Goal: Task Accomplishment & Management: Complete application form

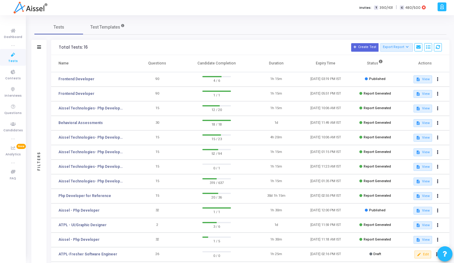
click at [280, 15] on div "Tests Test Templates Filters Filters Test Name: search Status Draft Published E…" at bounding box center [240, 164] width 427 height 298
click at [81, 80] on link "Frontend Developer" at bounding box center [76, 78] width 36 height 5
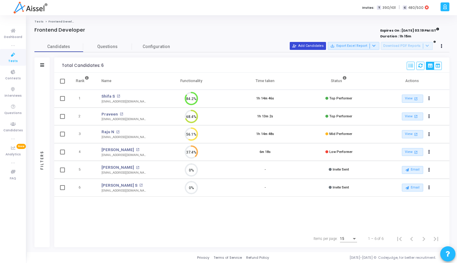
click at [323, 44] on button "person_add_alt Add Candidates" at bounding box center [307, 46] width 36 height 8
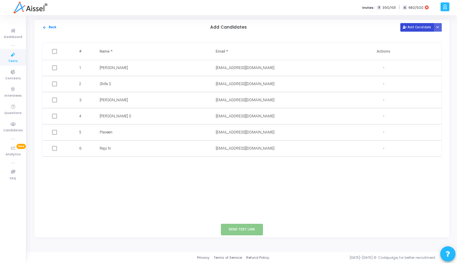
click at [419, 29] on button "Add Candidate" at bounding box center [416, 27] width 33 height 8
click at [231, 163] on input "text" at bounding box center [251, 165] width 72 height 10
paste input "[PERSON_NAME][EMAIL_ADDRESS][DOMAIN_NAME]"
type input "[PERSON_NAME][EMAIL_ADDRESS][DOMAIN_NAME]"
click at [123, 164] on input "text" at bounding box center [136, 165] width 72 height 10
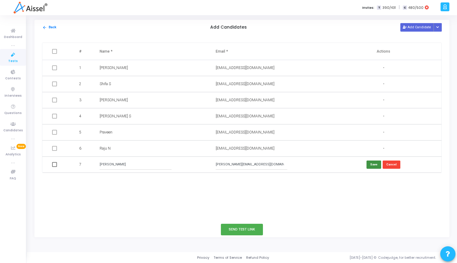
type input "[PERSON_NAME]"
click at [372, 165] on button "Save" at bounding box center [373, 165] width 15 height 8
click at [55, 163] on span at bounding box center [54, 164] width 5 height 5
click at [54, 167] on input "checkbox" at bounding box center [54, 167] width 0 height 0
checkbox input "true"
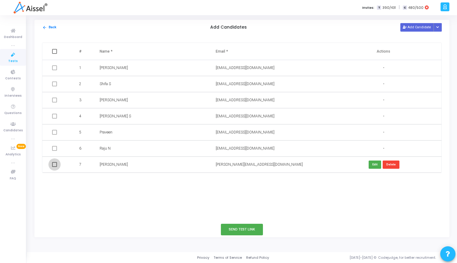
checkbox input "true"
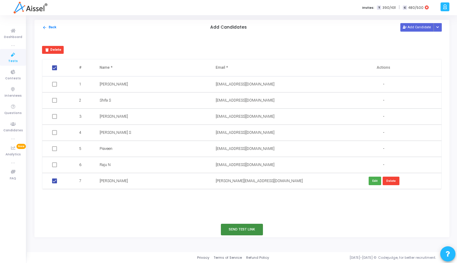
click at [241, 234] on button "Send Test Link" at bounding box center [242, 229] width 42 height 11
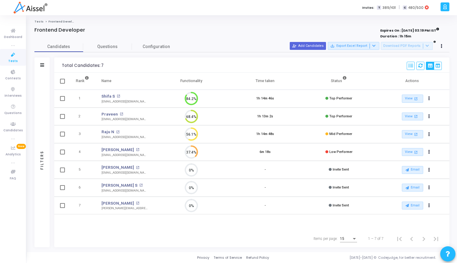
scroll to position [13, 16]
